Goal: Task Accomplishment & Management: Use online tool/utility

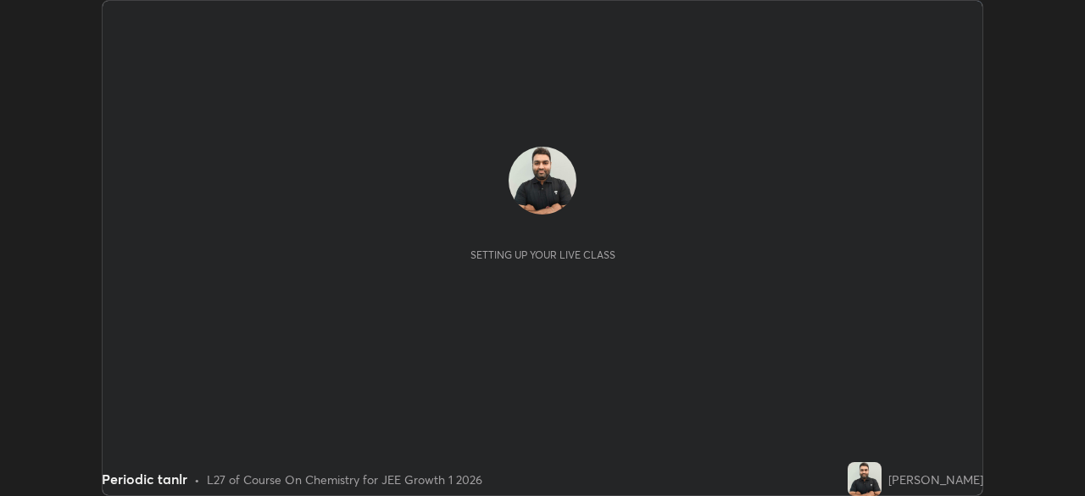
scroll to position [496, 1084]
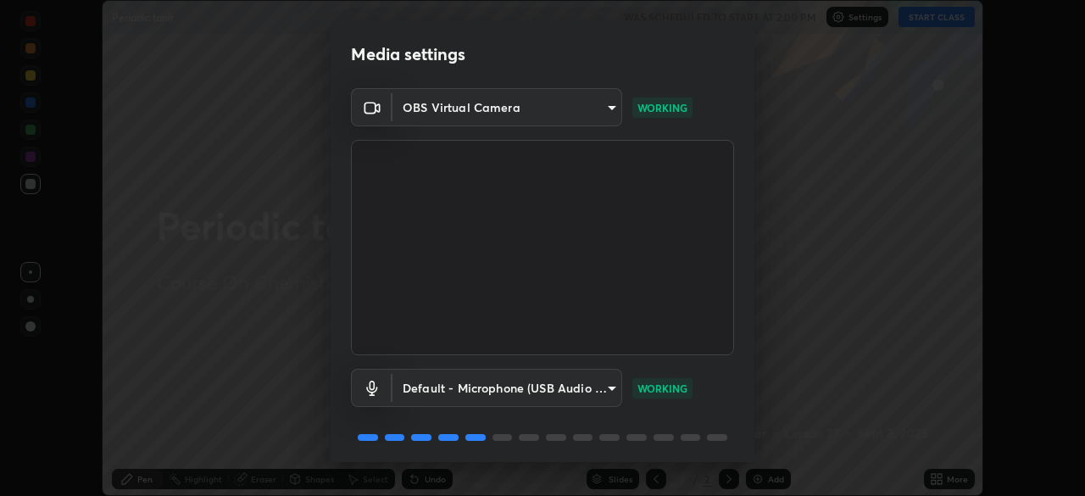
click at [829, 319] on div "Media settings OBS Virtual Camera 73d1cc49103617bbfe310322730f43961a0e374743f46…" at bounding box center [542, 248] width 1085 height 496
click at [870, 362] on div "Media settings OBS Virtual Camera 73d1cc49103617bbfe310322730f43961a0e374743f46…" at bounding box center [542, 248] width 1085 height 496
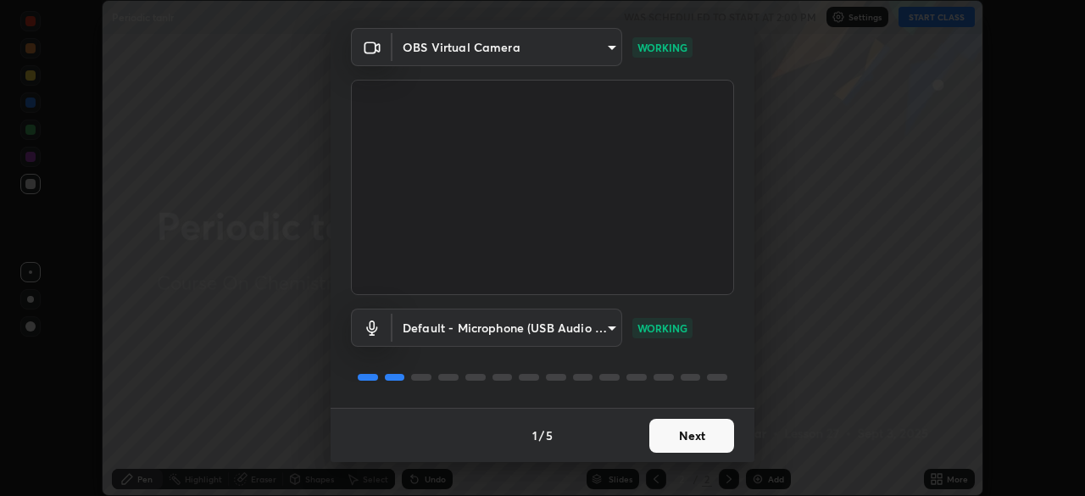
click at [670, 433] on button "Next" at bounding box center [691, 436] width 85 height 34
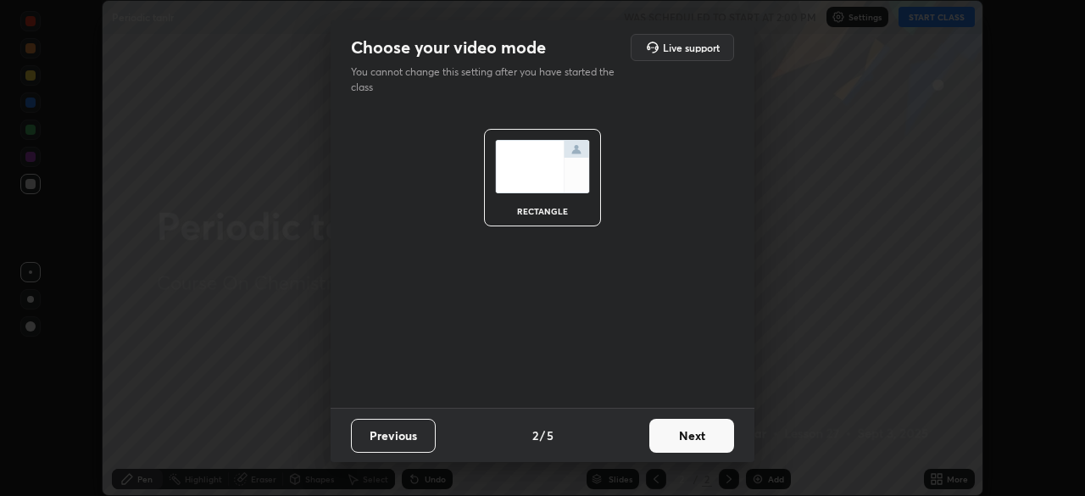
click at [694, 440] on button "Next" at bounding box center [691, 436] width 85 height 34
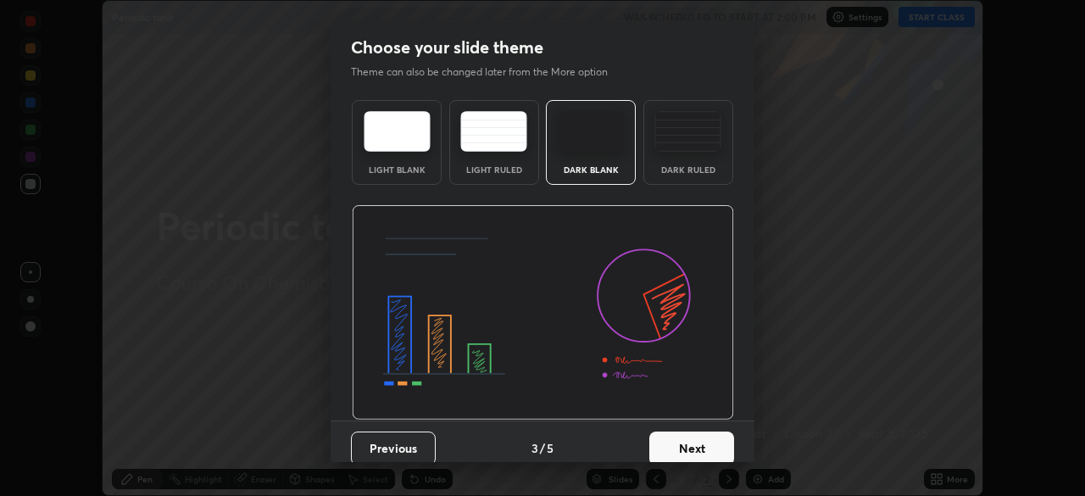
click at [690, 441] on button "Next" at bounding box center [691, 449] width 85 height 34
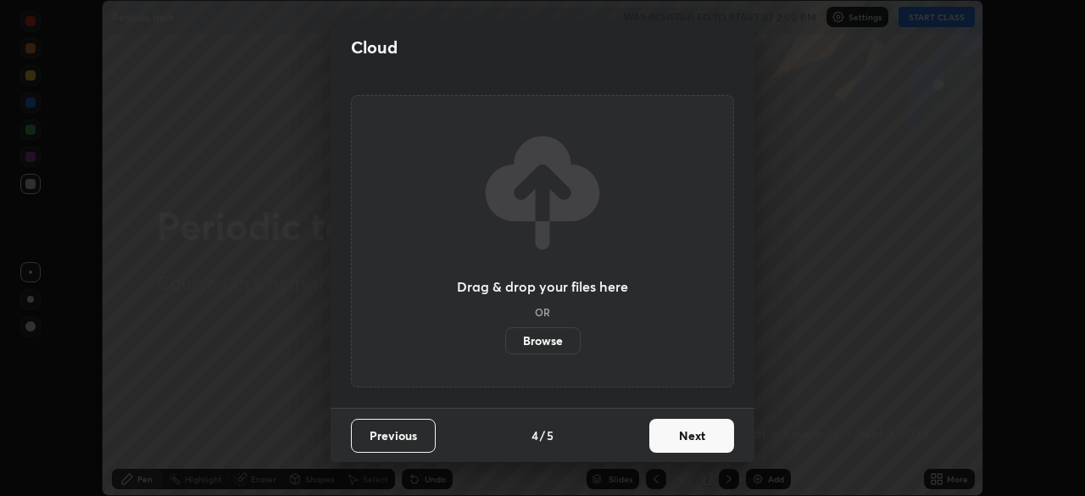
click at [689, 436] on button "Next" at bounding box center [691, 436] width 85 height 34
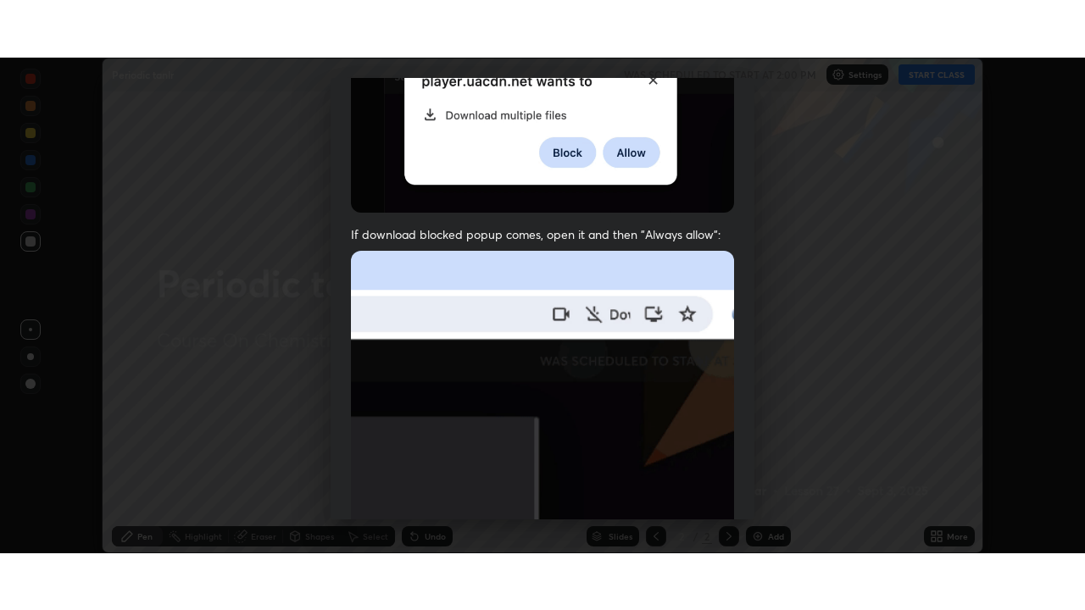
scroll to position [406, 0]
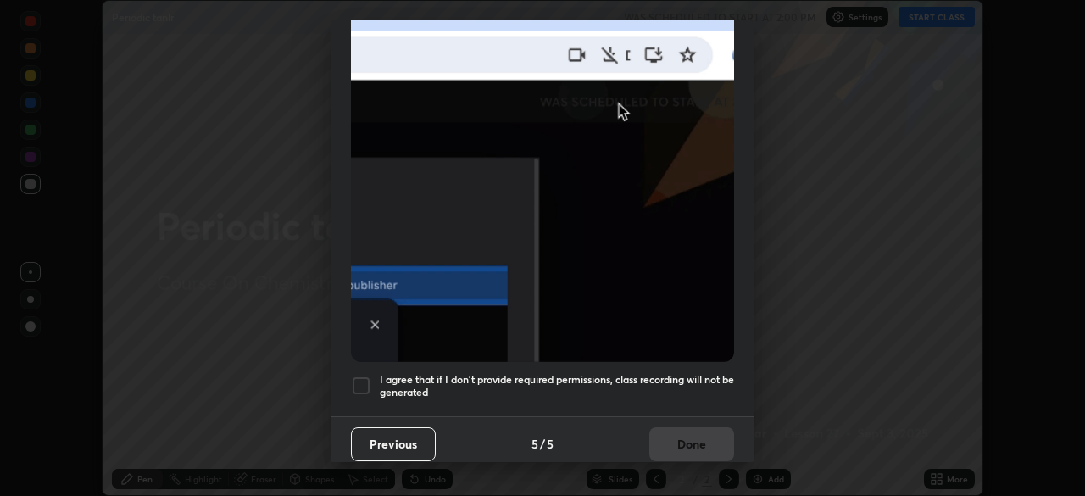
click at [360, 376] on div at bounding box center [361, 386] width 20 height 20
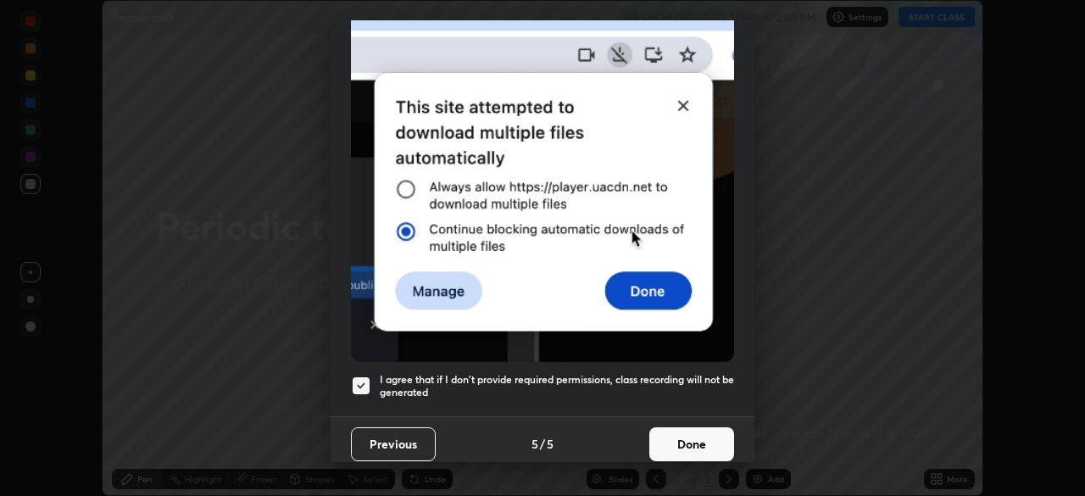
click at [696, 438] on button "Done" at bounding box center [691, 444] width 85 height 34
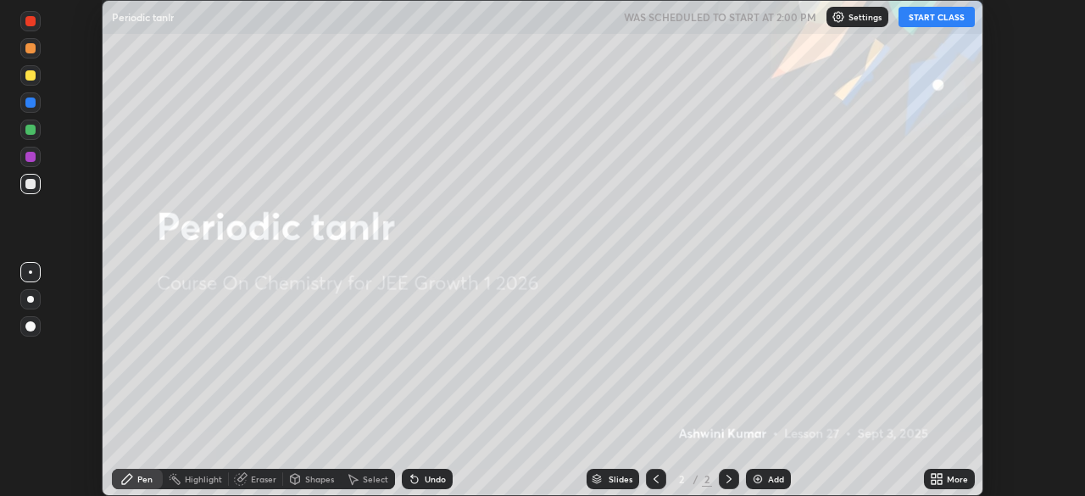
click at [939, 19] on button "START CLASS" at bounding box center [937, 17] width 76 height 20
click at [729, 479] on icon at bounding box center [729, 479] width 5 height 8
click at [749, 476] on div "Add" at bounding box center [768, 479] width 45 height 20
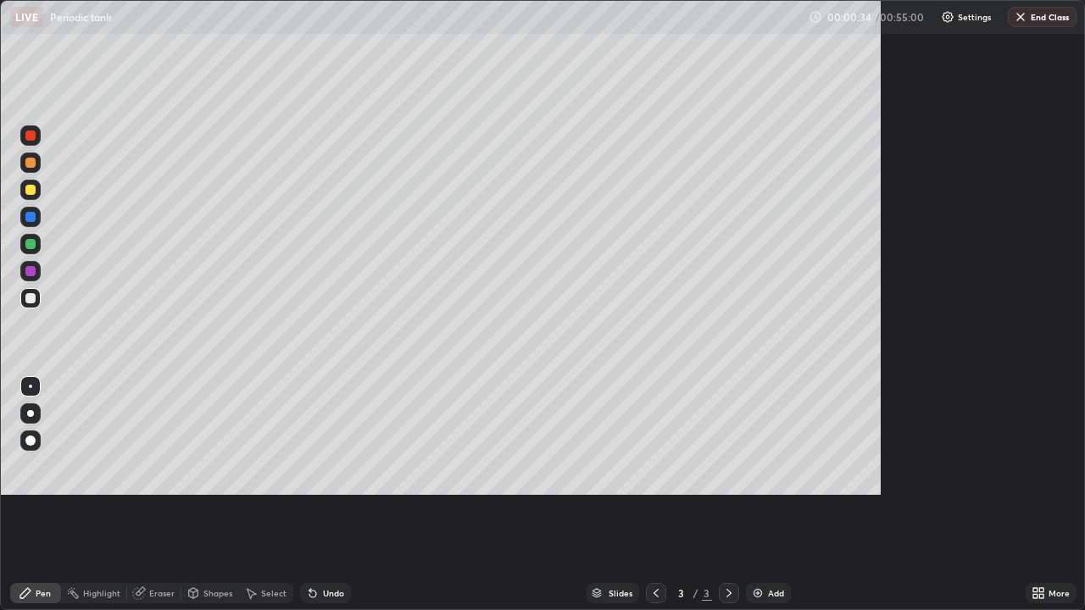
scroll to position [610, 1085]
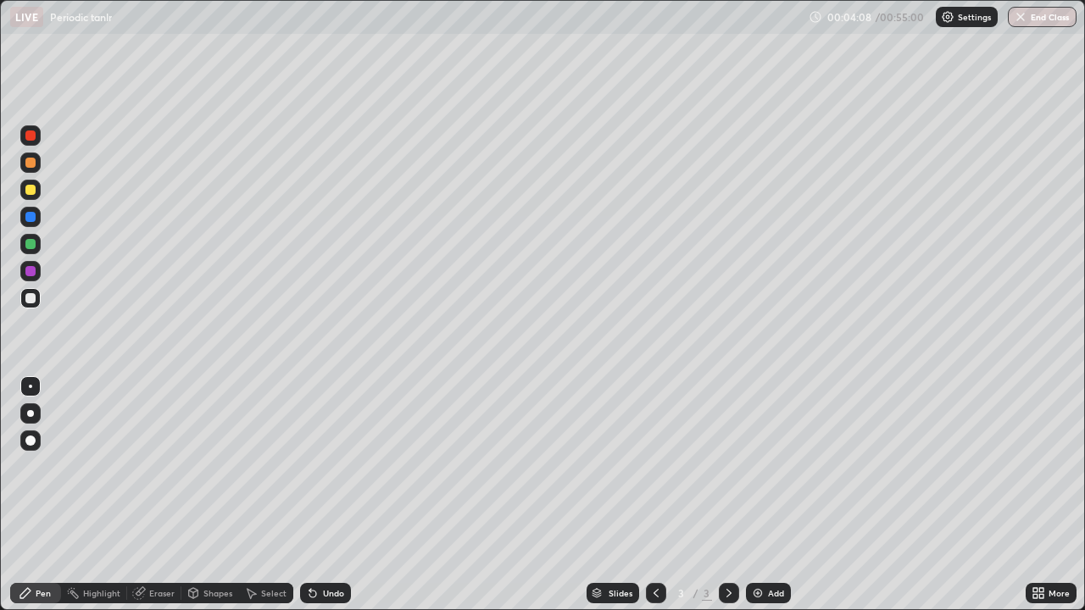
click at [150, 495] on div "Eraser" at bounding box center [161, 593] width 25 height 8
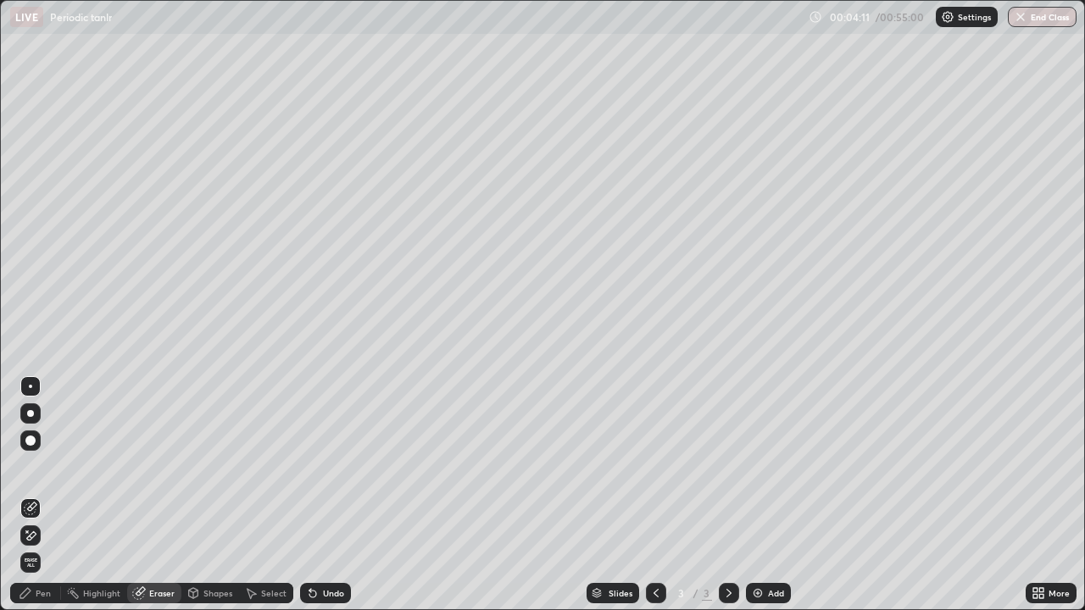
click at [47, 495] on div "Pen" at bounding box center [43, 593] width 15 height 8
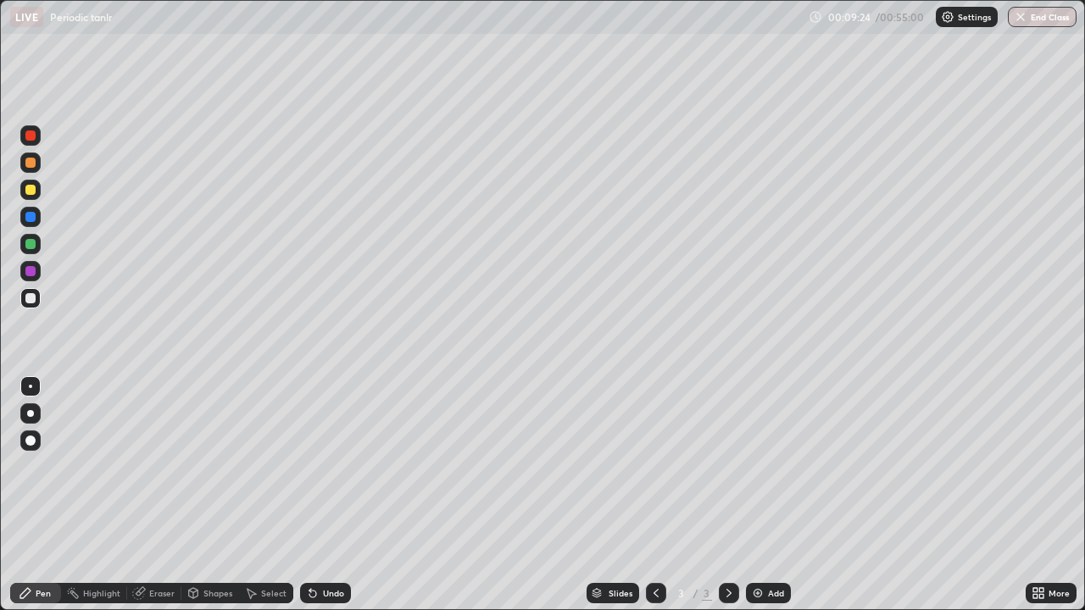
click at [11, 495] on div "Pen" at bounding box center [35, 594] width 51 height 34
click at [751, 495] on img at bounding box center [758, 594] width 14 height 14
click at [33, 273] on div at bounding box center [30, 271] width 10 height 10
click at [752, 495] on img at bounding box center [758, 594] width 14 height 14
click at [655, 495] on icon at bounding box center [656, 594] width 14 height 14
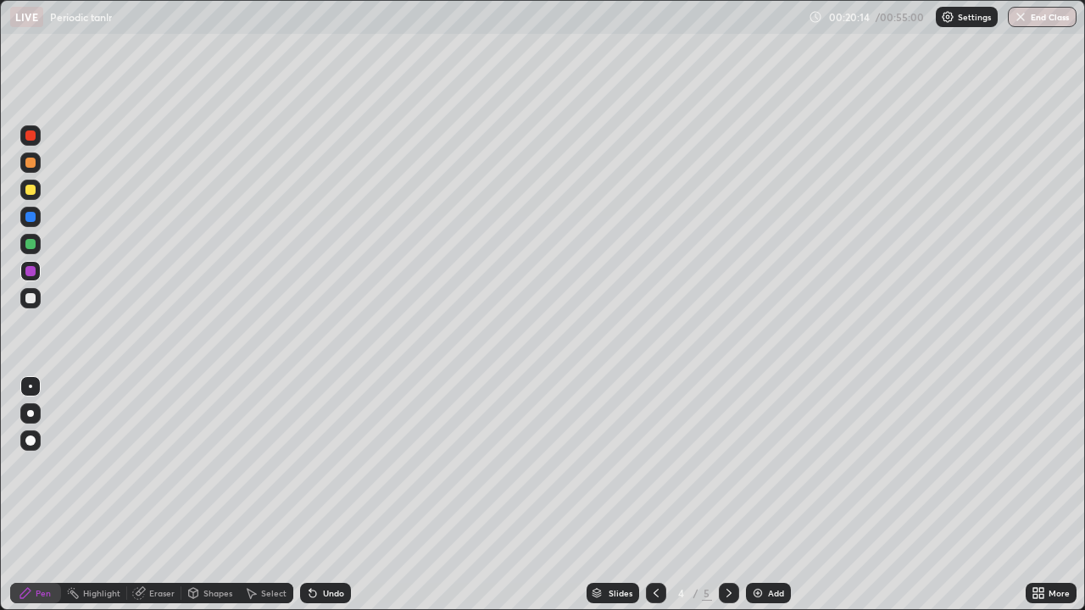
click at [161, 495] on div "Eraser" at bounding box center [154, 593] width 54 height 20
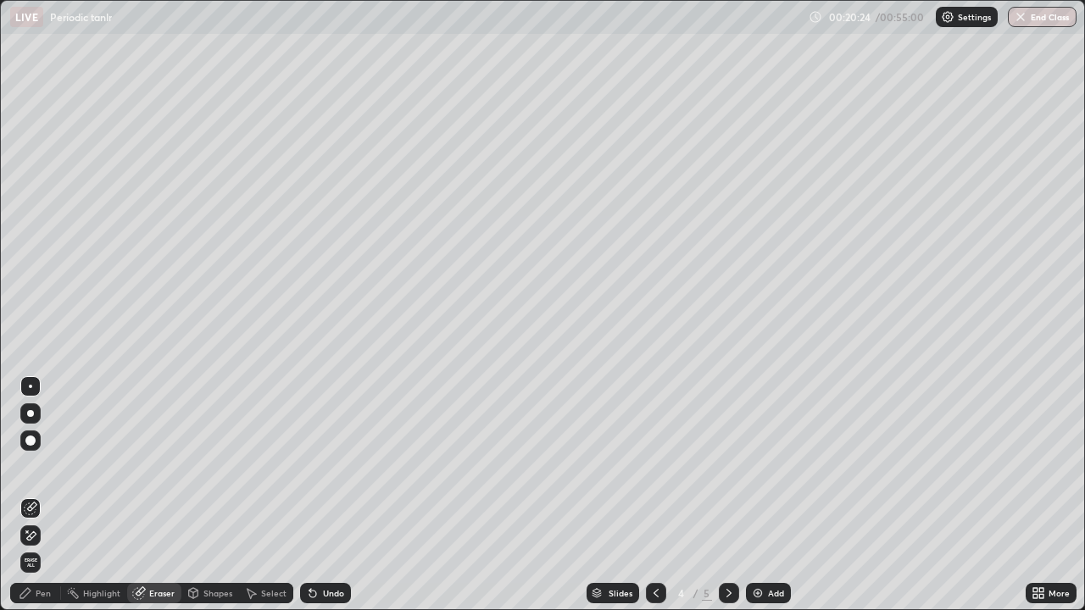
click at [43, 495] on div "Pen" at bounding box center [43, 593] width 15 height 8
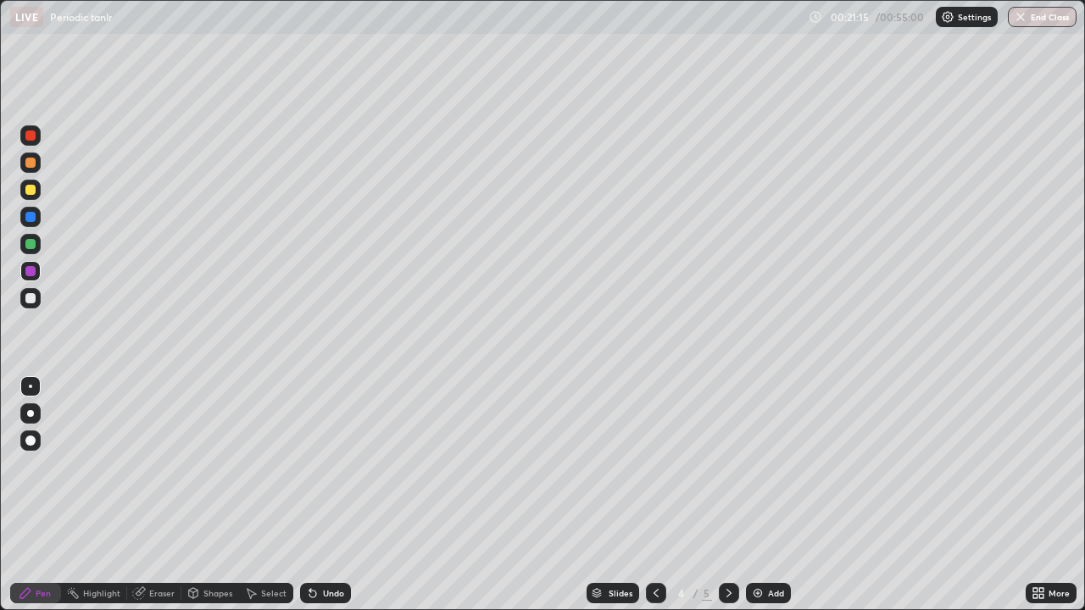
click at [727, 495] on icon at bounding box center [729, 593] width 5 height 8
click at [31, 300] on div at bounding box center [30, 298] width 10 height 10
click at [655, 495] on icon at bounding box center [656, 594] width 14 height 14
click at [722, 495] on icon at bounding box center [729, 594] width 14 height 14
click at [161, 495] on div "Eraser" at bounding box center [154, 593] width 54 height 20
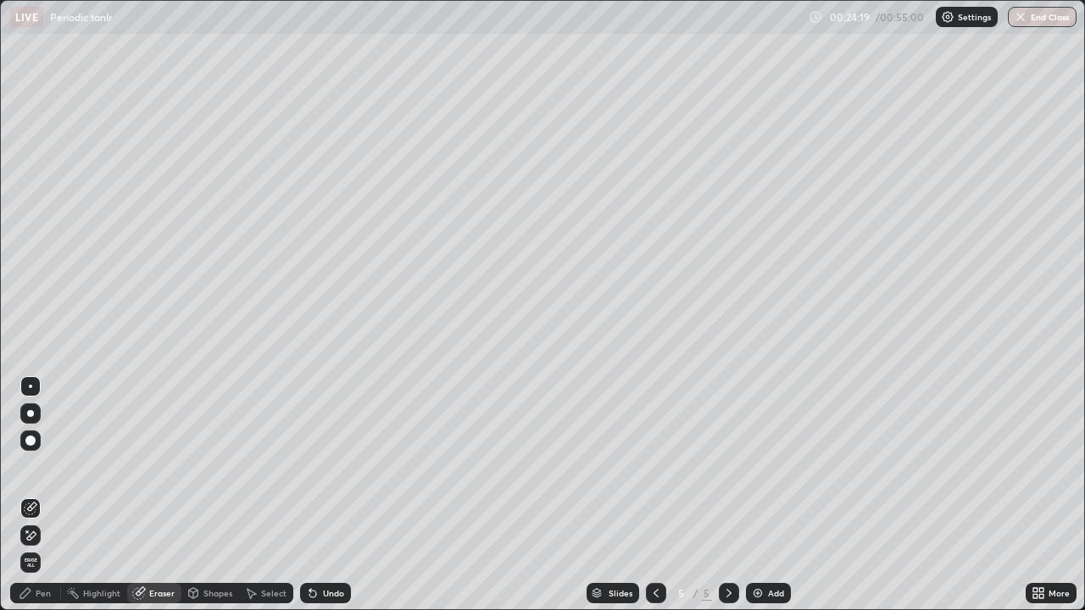
click at [47, 495] on div "Pen" at bounding box center [35, 593] width 51 height 20
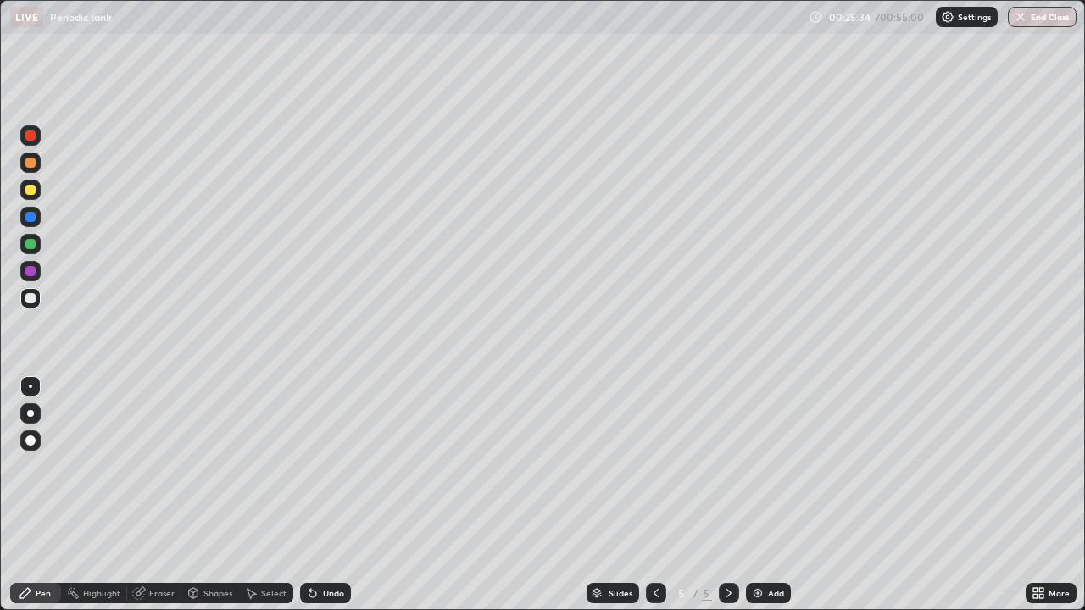
click at [649, 495] on icon at bounding box center [656, 594] width 14 height 14
click at [727, 495] on icon at bounding box center [729, 594] width 14 height 14
click at [25, 270] on div at bounding box center [30, 271] width 10 height 10
click at [662, 495] on div at bounding box center [656, 593] width 20 height 20
click at [655, 495] on icon at bounding box center [656, 594] width 14 height 14
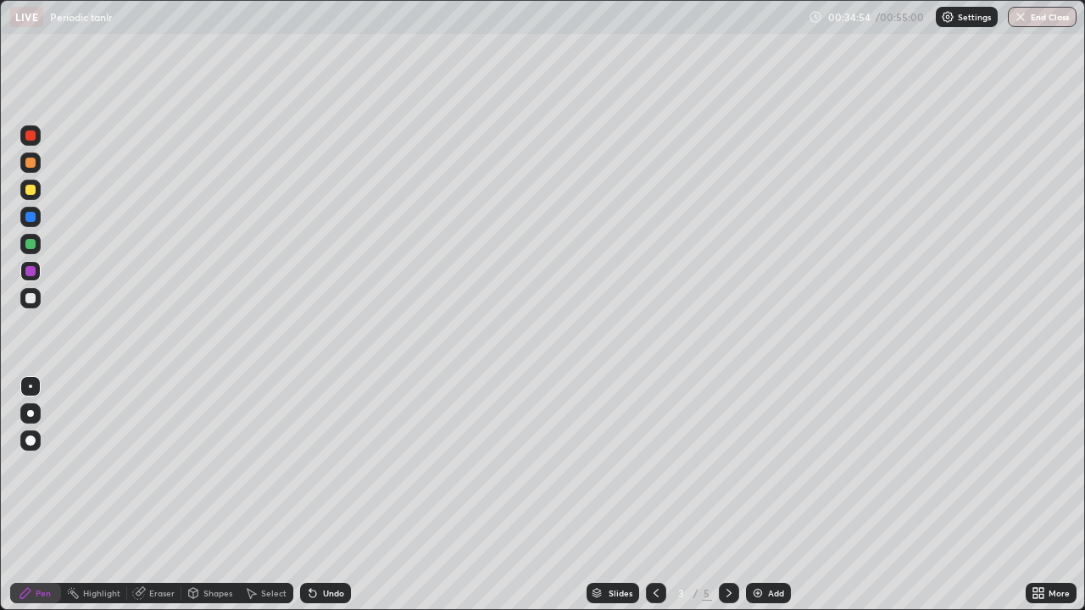
click at [646, 495] on div at bounding box center [656, 593] width 20 height 20
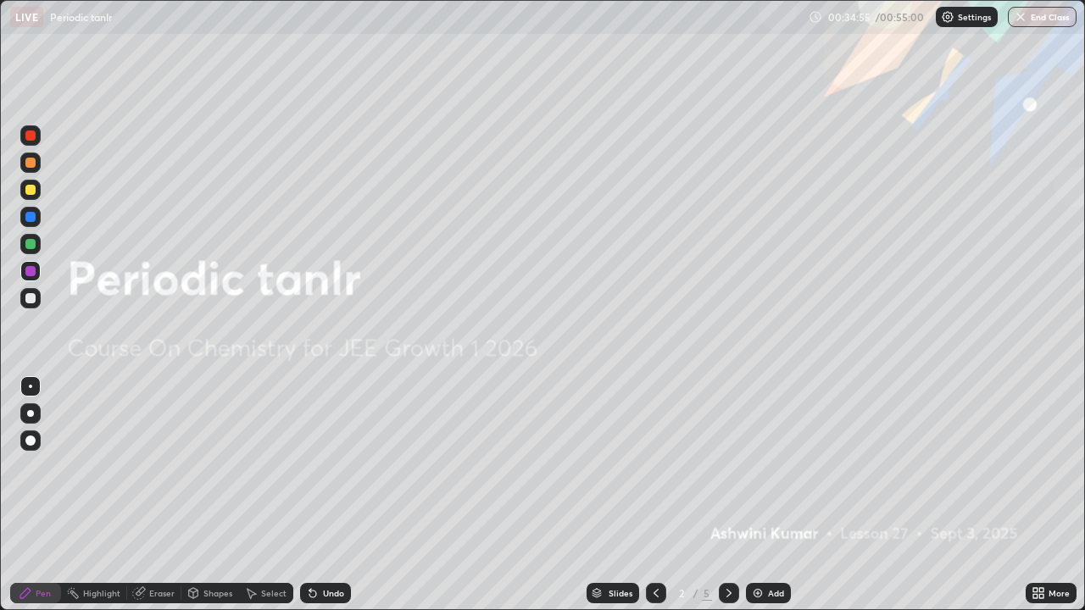
click at [730, 495] on div at bounding box center [729, 593] width 20 height 20
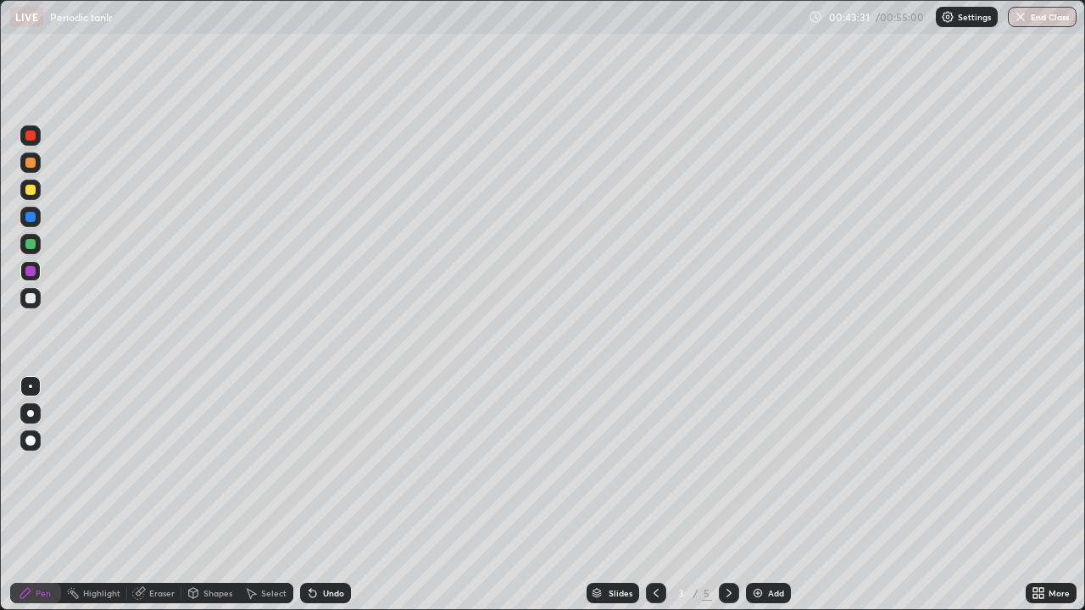
click at [756, 495] on img at bounding box center [758, 594] width 14 height 14
click at [1020, 12] on img "button" at bounding box center [1021, 17] width 14 height 14
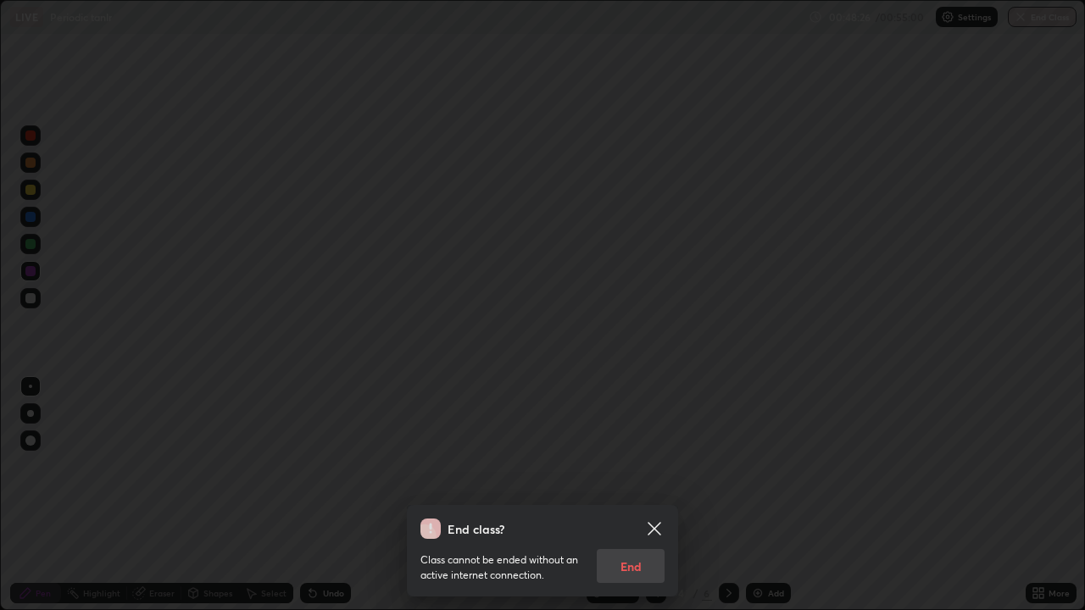
click at [641, 495] on div "Class cannot be ended without an active internet connection. End" at bounding box center [543, 561] width 244 height 44
click at [635, 495] on div "Class cannot be ended without an active internet connection. End" at bounding box center [543, 561] width 244 height 44
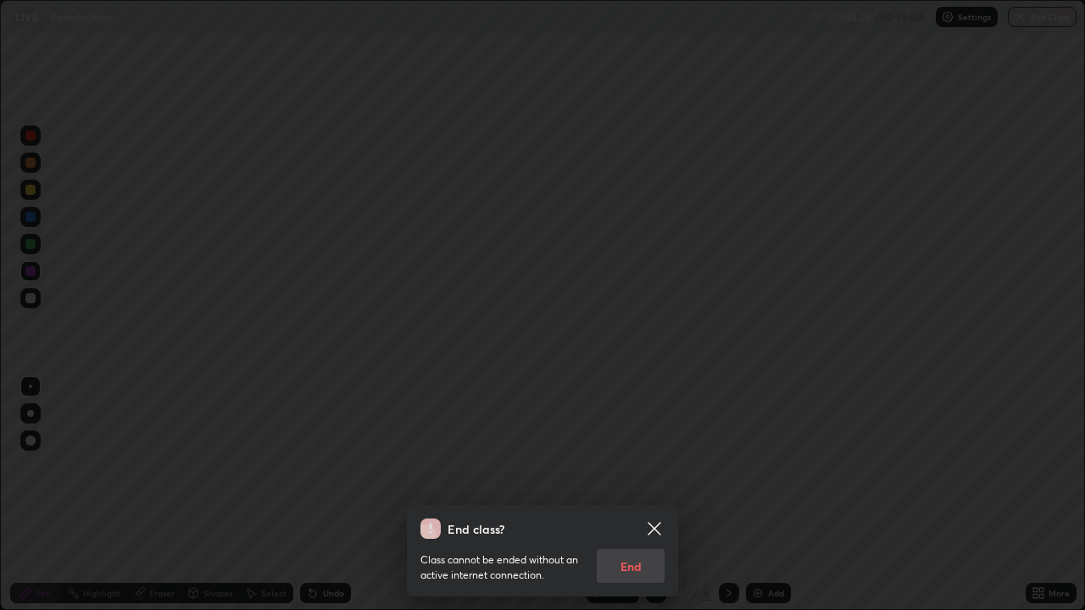
click at [635, 495] on div "Class cannot be ended without an active internet connection. End" at bounding box center [543, 561] width 244 height 44
click at [657, 495] on icon at bounding box center [654, 528] width 13 height 13
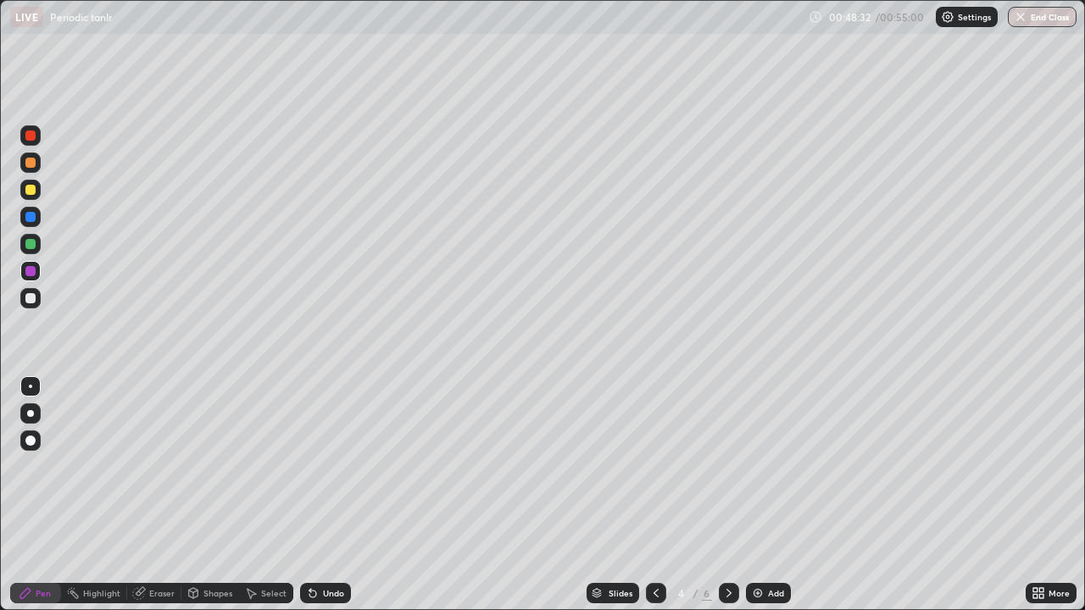
click at [1026, 17] on img "button" at bounding box center [1021, 17] width 14 height 14
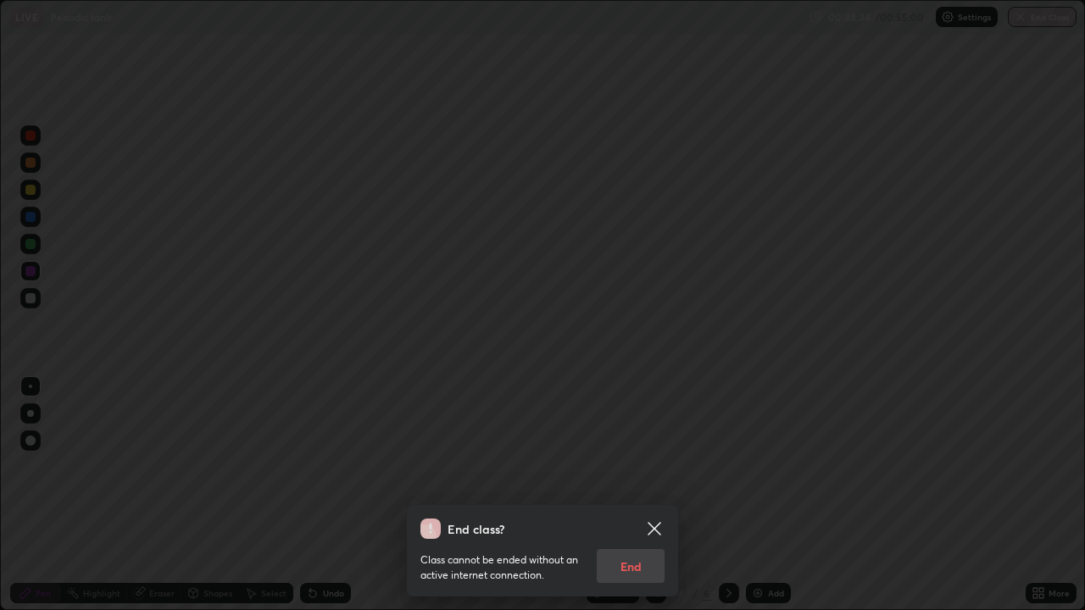
click at [656, 495] on icon at bounding box center [654, 529] width 20 height 20
